Goal: Transaction & Acquisition: Obtain resource

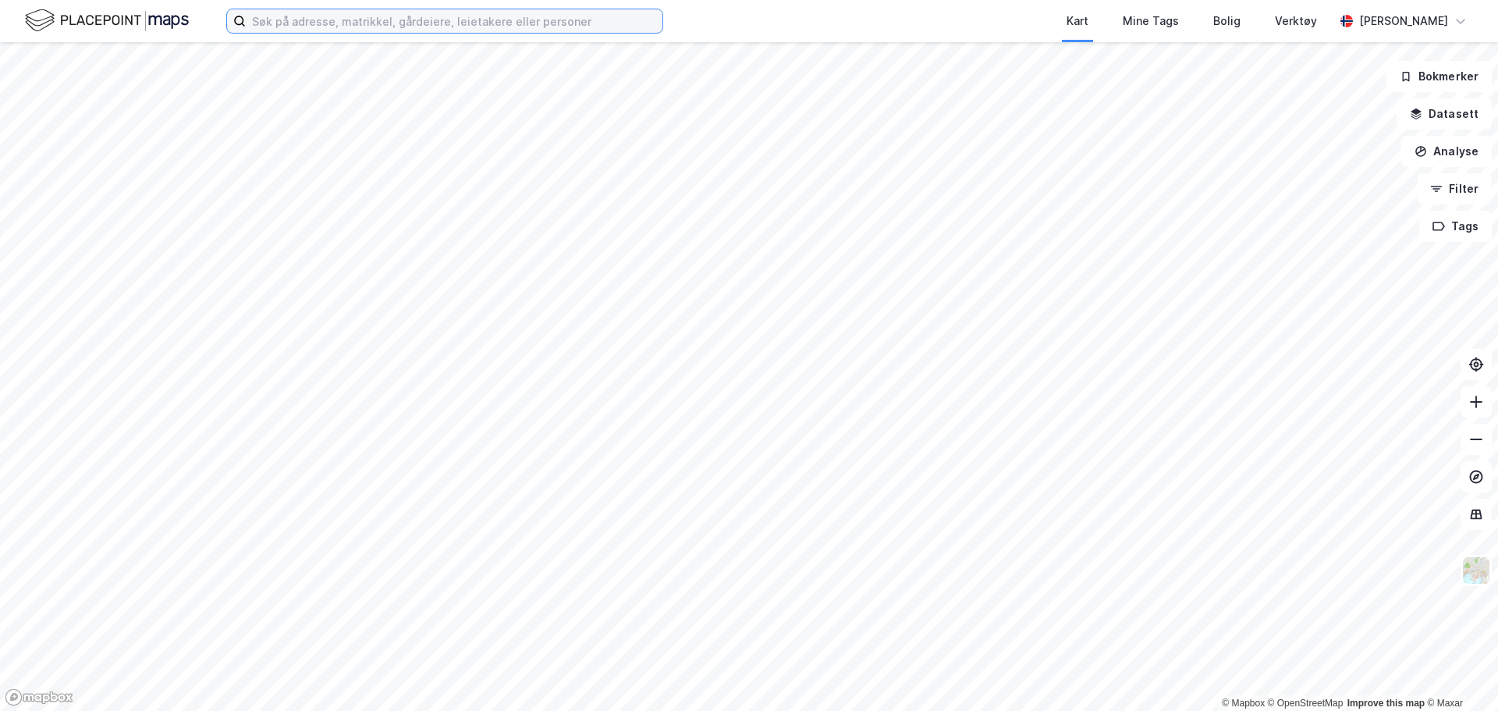
click at [333, 19] on input at bounding box center [454, 20] width 417 height 23
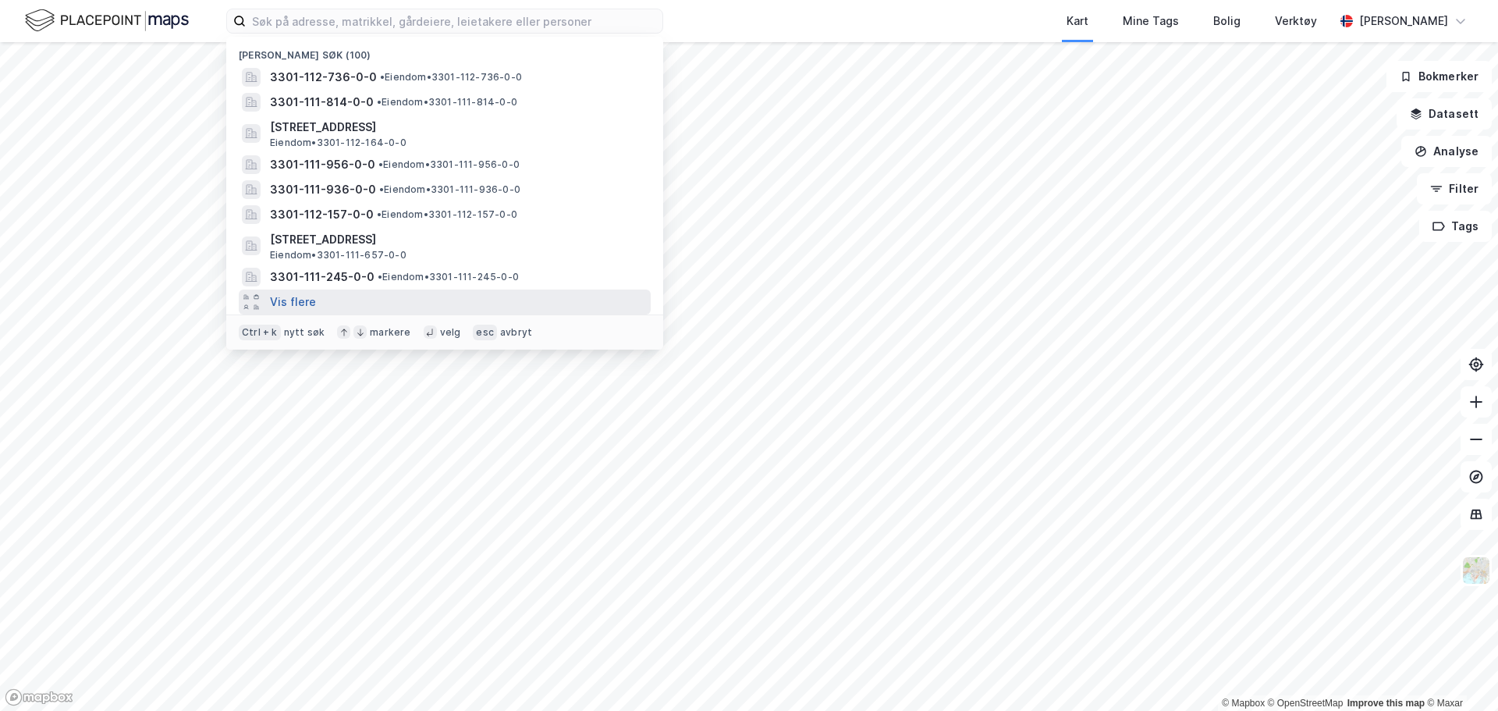
click at [289, 296] on button "Vis flere" at bounding box center [293, 302] width 46 height 19
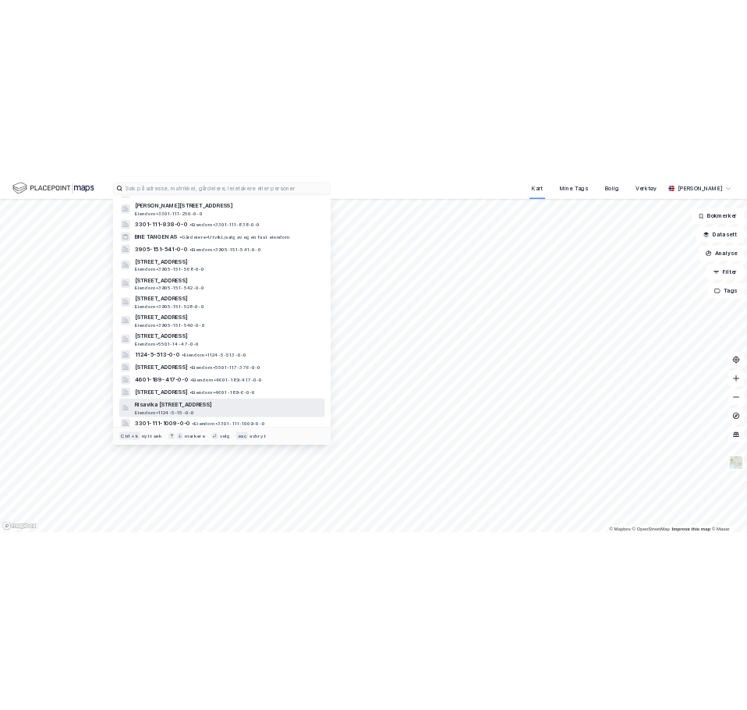
scroll to position [312, 0]
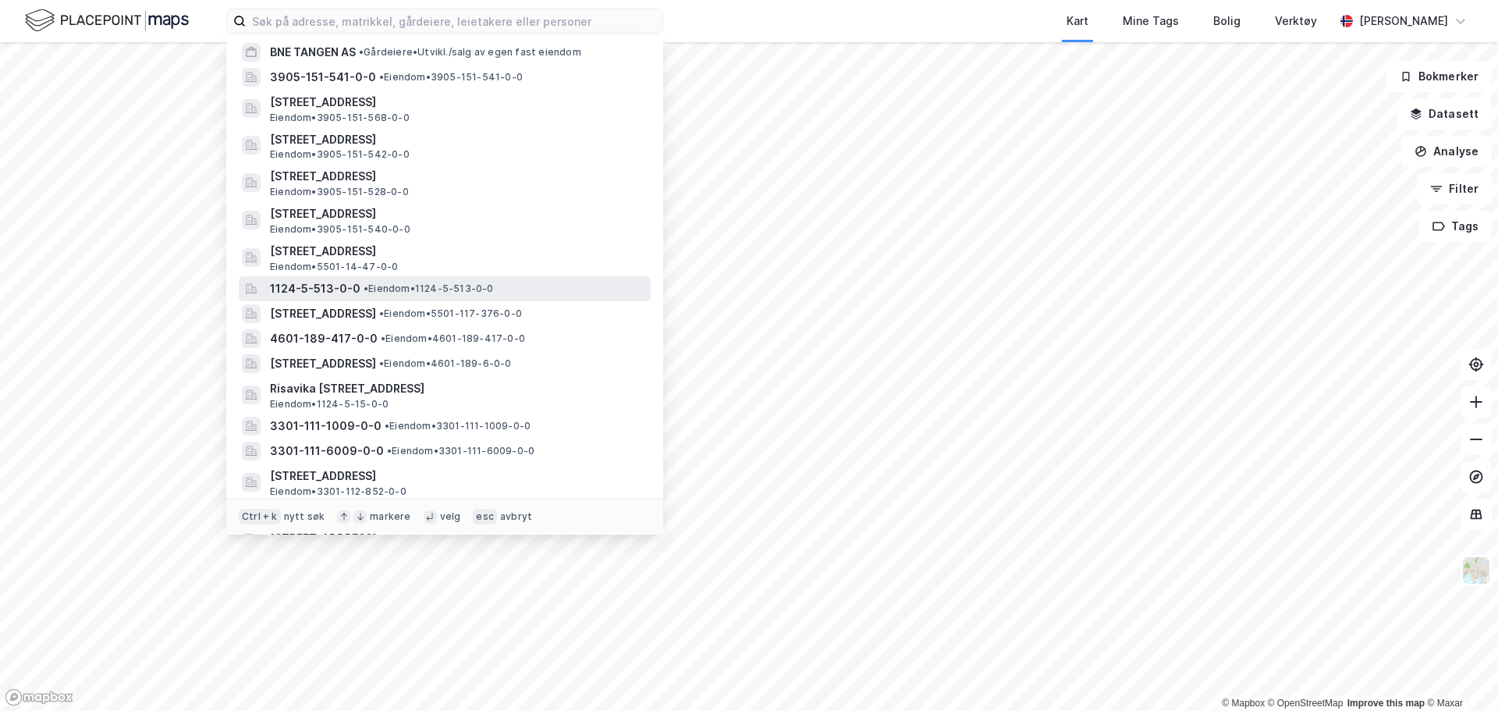
click at [343, 289] on span "1124-5-513-0-0" at bounding box center [315, 288] width 90 height 19
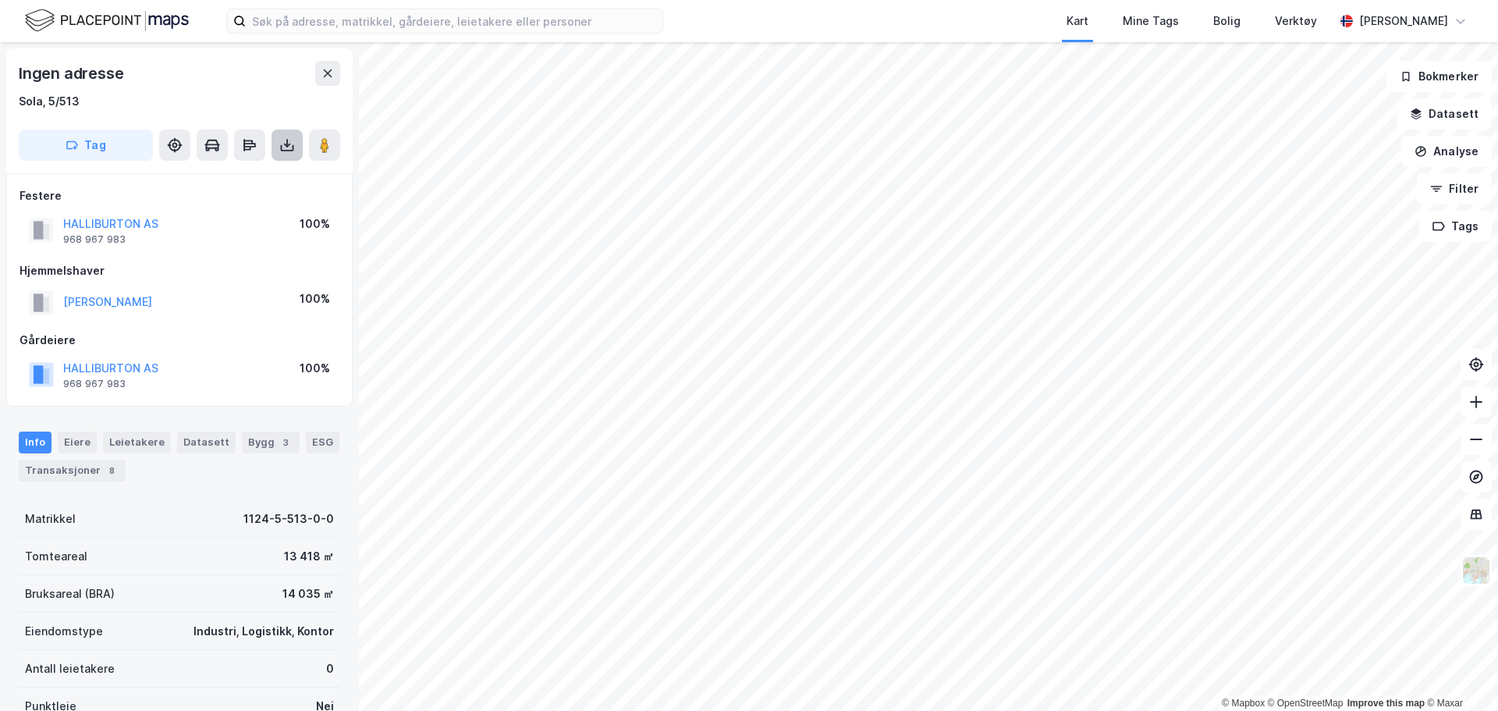
click at [286, 145] on icon at bounding box center [287, 146] width 6 height 4
click at [268, 175] on div "Last ned grunnbok" at bounding box center [220, 176] width 166 height 25
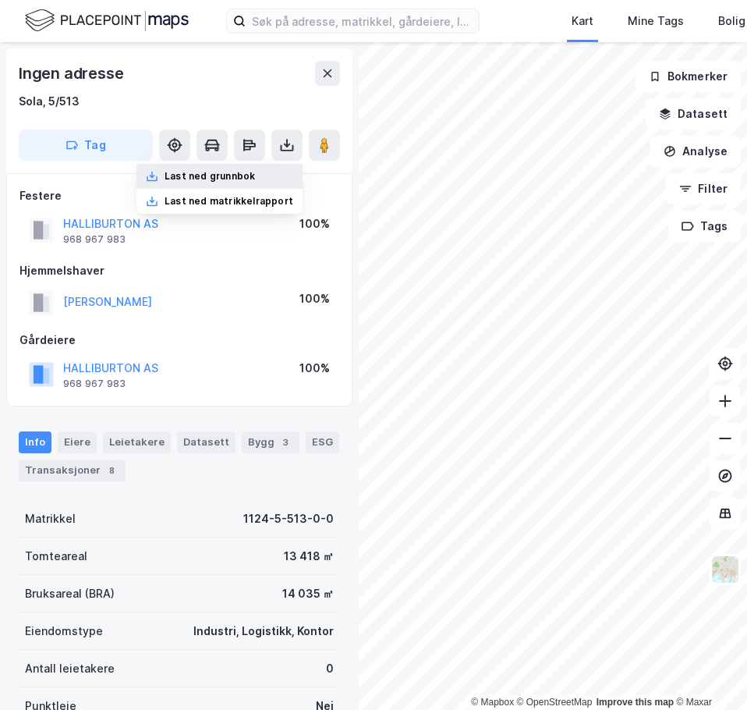
click at [246, 165] on div "Last ned grunnbok" at bounding box center [220, 176] width 166 height 25
